Goal: Use online tool/utility: Utilize a website feature to perform a specific function

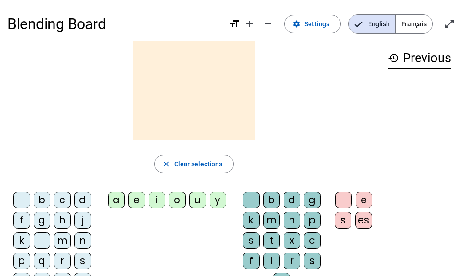
click at [272, 216] on div "m" at bounding box center [271, 220] width 17 height 17
click at [113, 200] on div "a" at bounding box center [116, 200] width 17 height 17
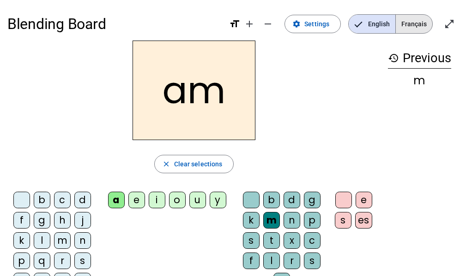
click at [412, 28] on span "Français" at bounding box center [414, 24] width 36 height 18
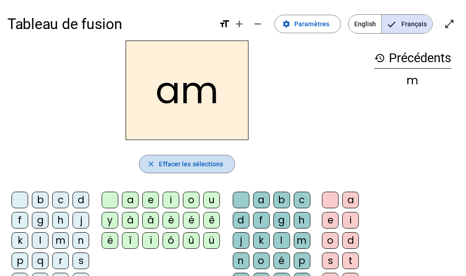
click at [150, 162] on mat-icon "close" at bounding box center [151, 164] width 8 height 8
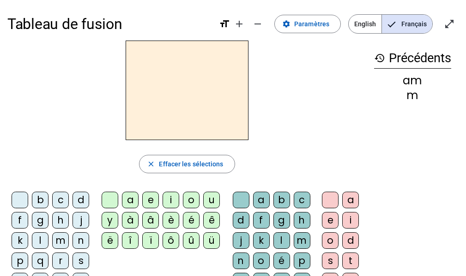
click at [301, 238] on div "m" at bounding box center [302, 241] width 17 height 17
click at [133, 203] on div "a" at bounding box center [130, 200] width 17 height 17
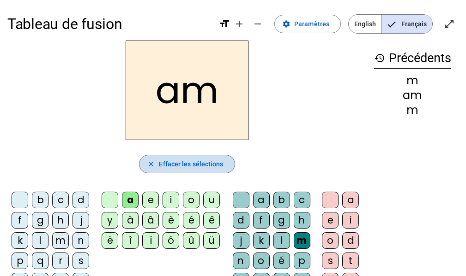
click at [171, 164] on span "Effacer les sélections" at bounding box center [191, 164] width 64 height 11
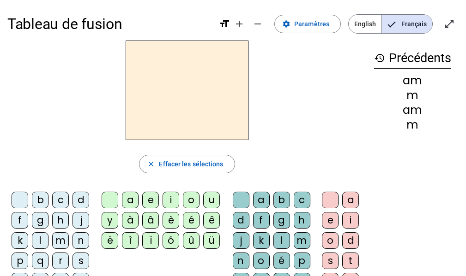
click at [57, 239] on div "m" at bounding box center [60, 241] width 17 height 17
click at [129, 198] on div "a" at bounding box center [130, 200] width 17 height 17
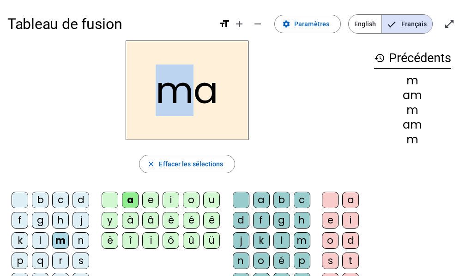
drag, startPoint x: 174, startPoint y: 96, endPoint x: 97, endPoint y: 112, distance: 78.2
click at [97, 112] on div "ma" at bounding box center [186, 91] width 359 height 100
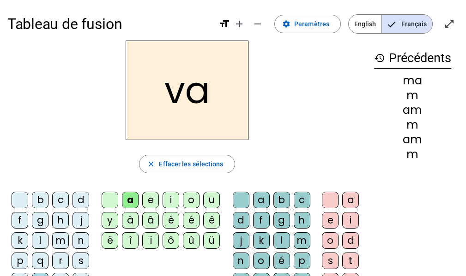
click at [18, 272] on letter-bubble "p" at bounding box center [22, 263] width 20 height 20
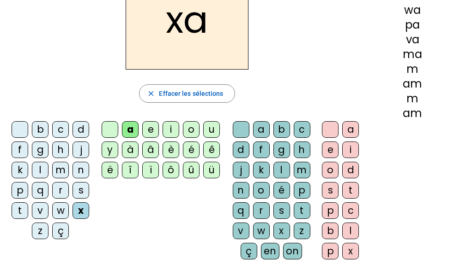
scroll to position [71, 0]
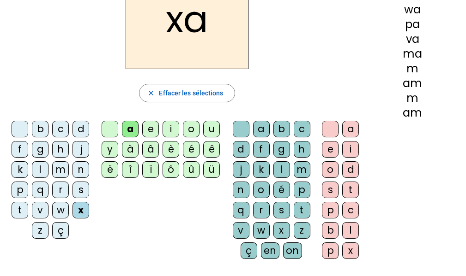
click at [24, 208] on div "t" at bounding box center [20, 210] width 17 height 17
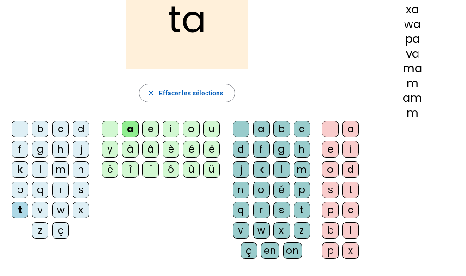
click at [165, 19] on h2 "ta" at bounding box center [187, 20] width 123 height 100
click at [175, 19] on h2 "ta" at bounding box center [187, 20] width 123 height 100
click at [38, 170] on div "l" at bounding box center [40, 170] width 17 height 17
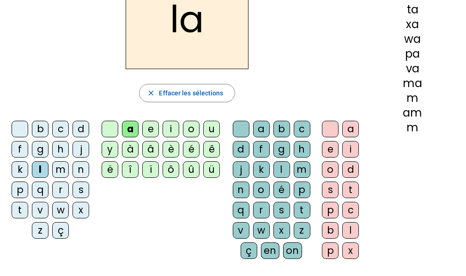
click at [150, 126] on div "e" at bounding box center [150, 129] width 17 height 17
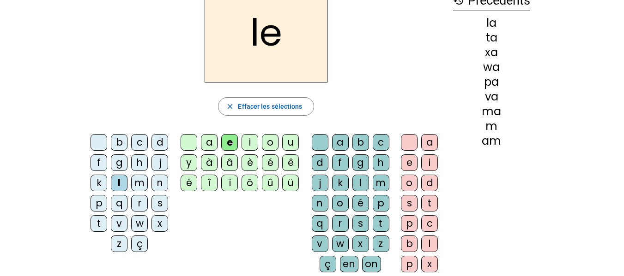
scroll to position [57, 0]
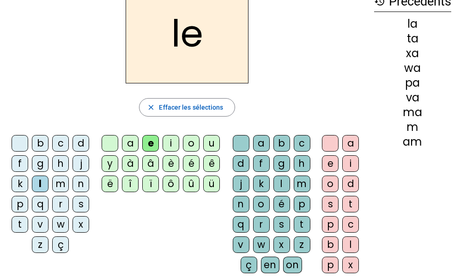
click at [210, 140] on div "u" at bounding box center [211, 143] width 17 height 17
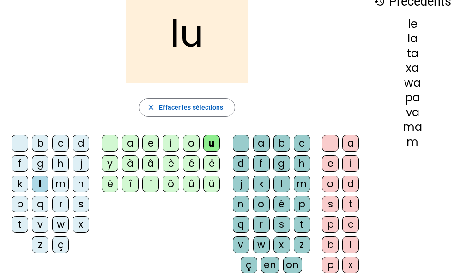
click at [15, 226] on div "t" at bounding box center [20, 224] width 17 height 17
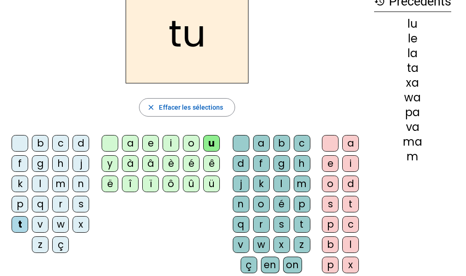
click at [81, 142] on div "d" at bounding box center [80, 143] width 17 height 17
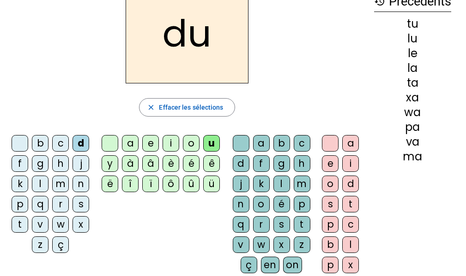
click at [149, 143] on div "e" at bounding box center [150, 143] width 17 height 17
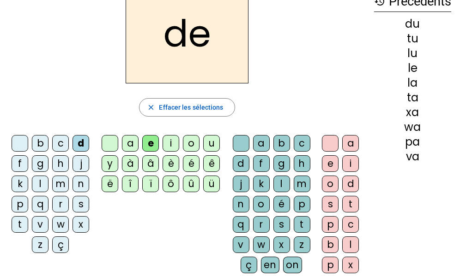
click at [58, 183] on div "m" at bounding box center [60, 184] width 17 height 17
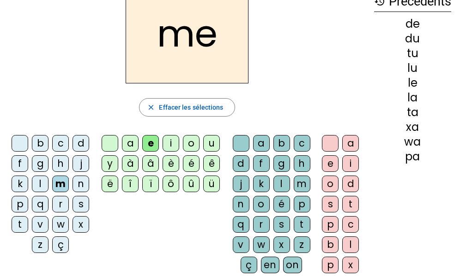
click at [82, 161] on div "j" at bounding box center [80, 164] width 17 height 17
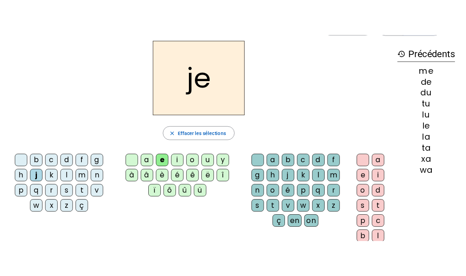
scroll to position [33, 0]
